Goal: Information Seeking & Learning: Learn about a topic

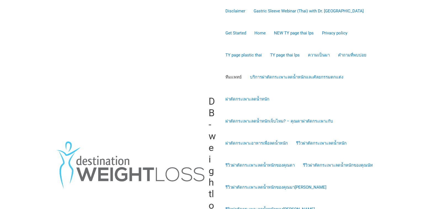
click at [246, 66] on link "ทีมแพทย์" at bounding box center [233, 77] width 25 height 22
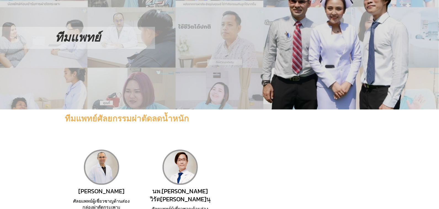
scroll to position [398, 0]
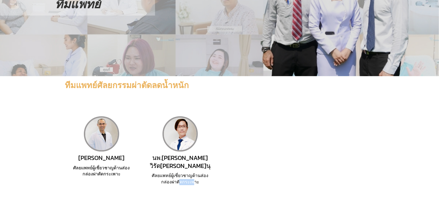
drag, startPoint x: 193, startPoint y: 111, endPoint x: 177, endPoint y: 112, distance: 16.0
click at [177, 173] on h2 "ศัลยแพทย์ผู้เชี่ยวชาญด้านส่องกล่องผ่าตัดกระเพาะ" at bounding box center [180, 179] width 63 height 12
drag, startPoint x: 177, startPoint y: 112, endPoint x: 163, endPoint y: 112, distance: 14.1
click at [163, 173] on h2 "ศัลยแพทย์ผู้เชี่ยวชาญด้านส่องกล่องผ่าตัดกระเพาะ" at bounding box center [180, 179] width 63 height 12
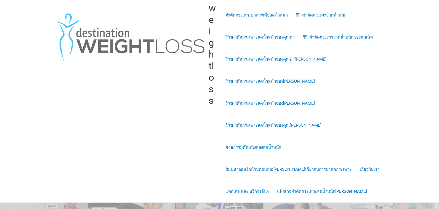
scroll to position [0, 0]
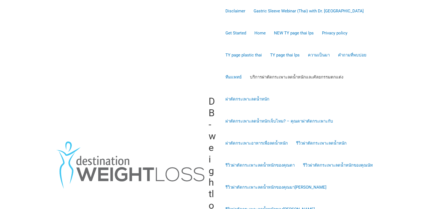
click at [248, 79] on link "บริการผ่าตัดกระเพาะลดน้ำหนักและศัลยกรรมตกแต่ง" at bounding box center [297, 77] width 102 height 22
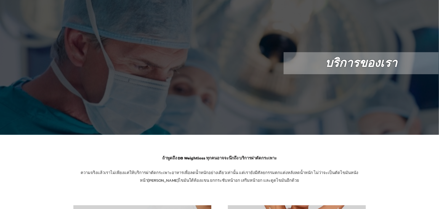
scroll to position [335, 0]
